Goal: Register for event/course: Sign up to attend an event or enroll in a course

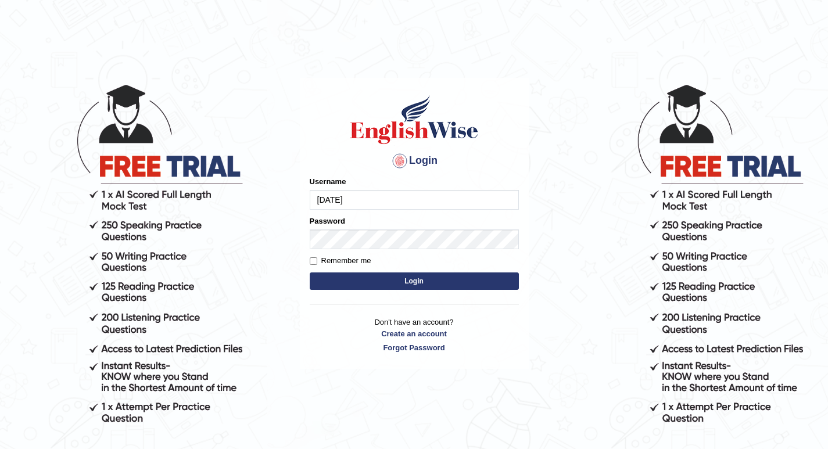
type input "natalie_parramatta"
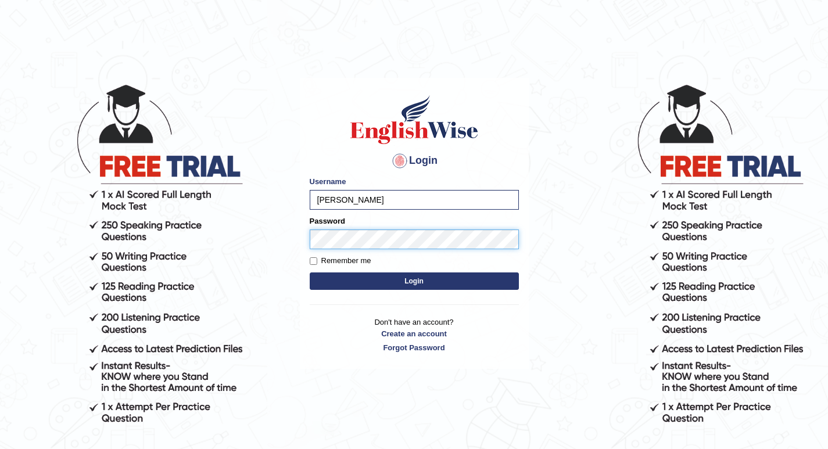
click at [310, 272] on button "Login" at bounding box center [414, 280] width 209 height 17
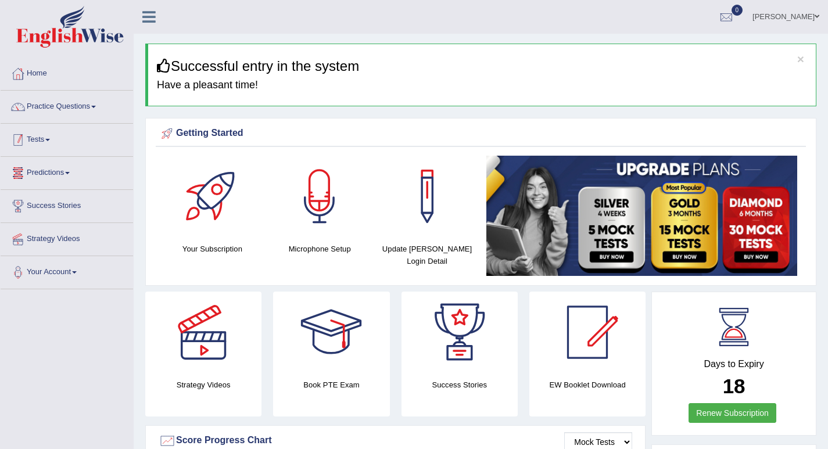
click at [42, 141] on link "Tests" at bounding box center [67, 138] width 132 height 29
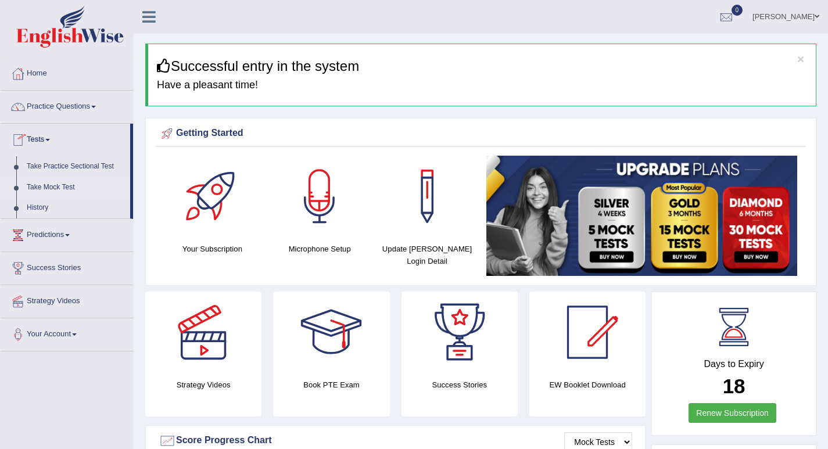
click at [43, 183] on link "Take Mock Test" at bounding box center [75, 187] width 109 height 21
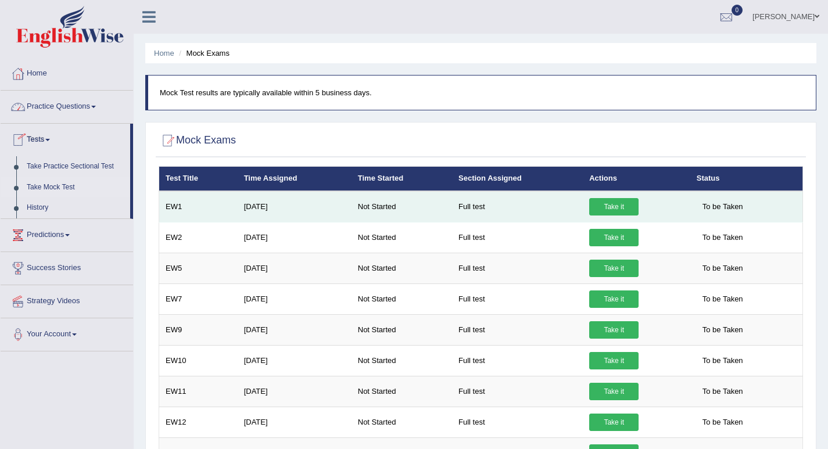
click at [609, 210] on link "Take it" at bounding box center [613, 206] width 49 height 17
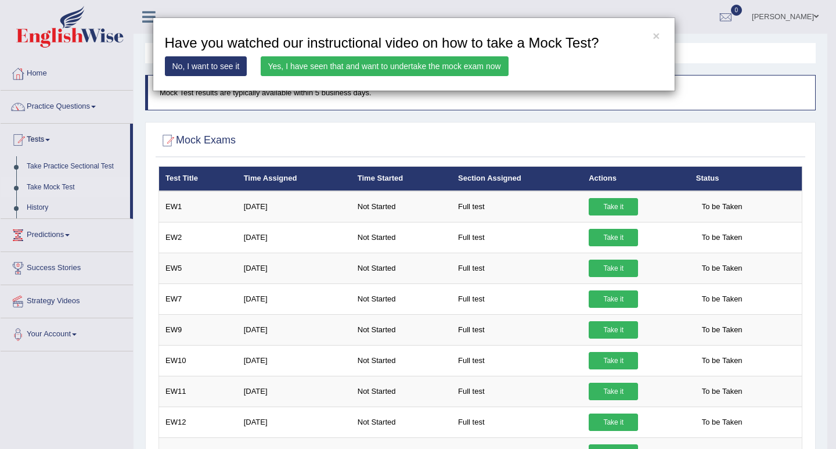
click at [608, 205] on div "× Have you watched our instructional video on how to take a Mock Test? No, I wa…" at bounding box center [418, 224] width 836 height 449
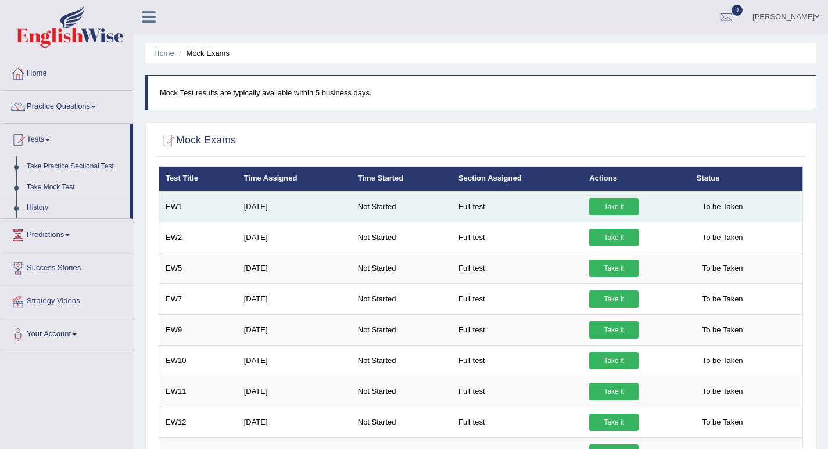
click at [609, 200] on link "Take it" at bounding box center [613, 206] width 49 height 17
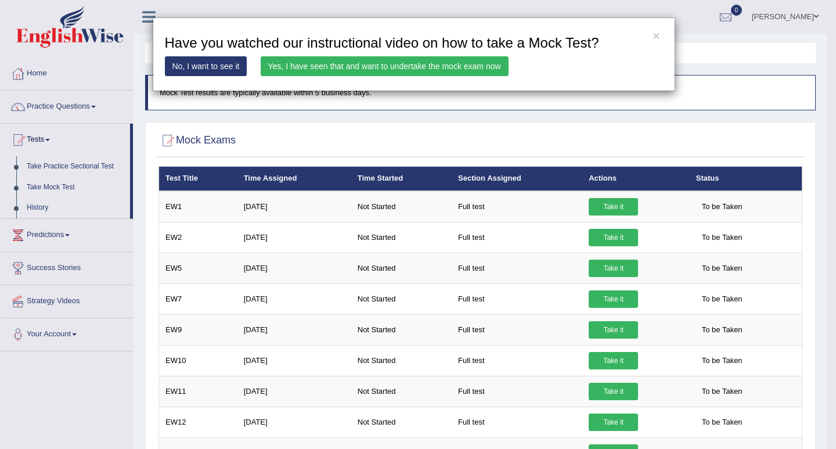
click at [492, 71] on link "Yes, I have seen that and want to undertake the mock exam now" at bounding box center [385, 66] width 248 height 20
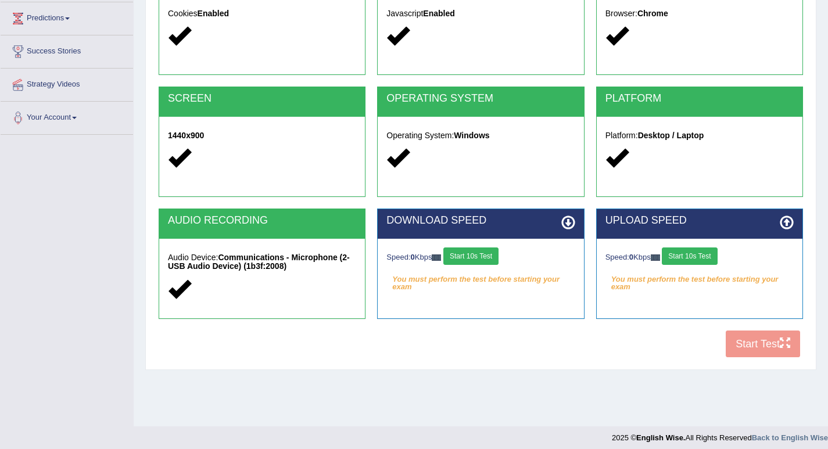
scroll to position [161, 0]
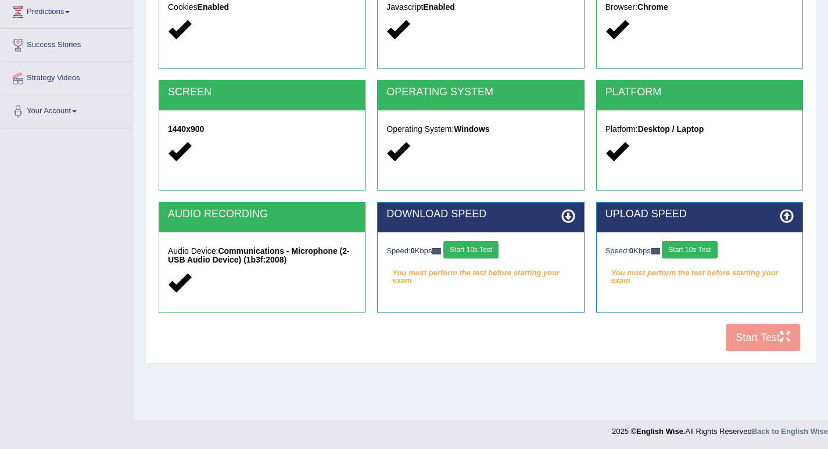
click at [471, 246] on button "Start 10s Test" at bounding box center [470, 249] width 55 height 17
click at [508, 251] on button "Start 10s Test" at bounding box center [487, 249] width 55 height 17
click at [700, 254] on button "Start 10s Test" at bounding box center [689, 249] width 55 height 17
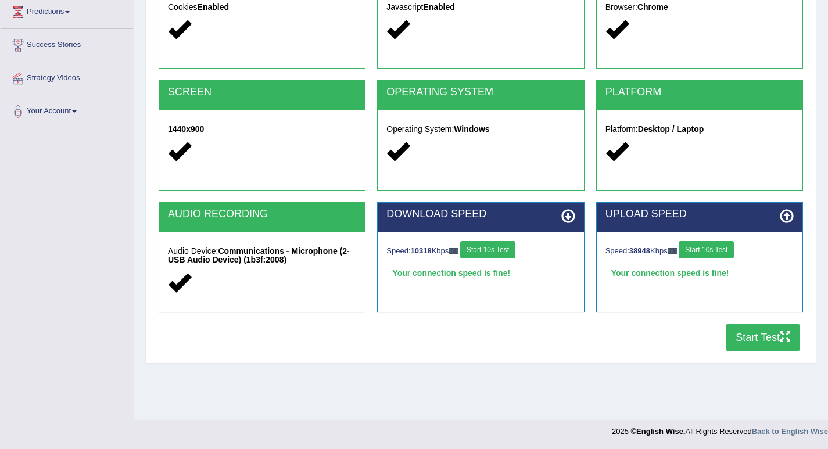
click at [765, 332] on button "Start Test" at bounding box center [762, 337] width 74 height 27
